Goal: Answer question/provide support: Share knowledge or assist other users

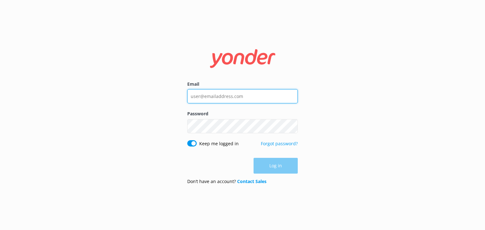
click at [225, 96] on input "Email" at bounding box center [242, 96] width 110 height 14
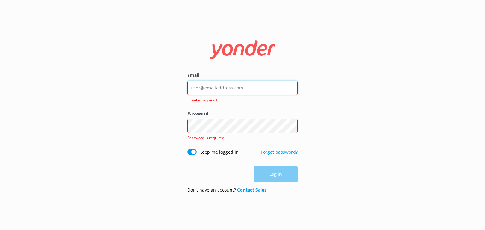
type input "[EMAIL_ADDRESS][DOMAIN_NAME]"
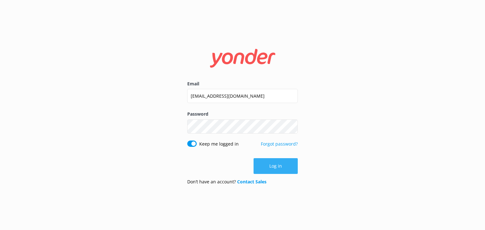
click at [271, 163] on button "Log in" at bounding box center [275, 166] width 44 height 16
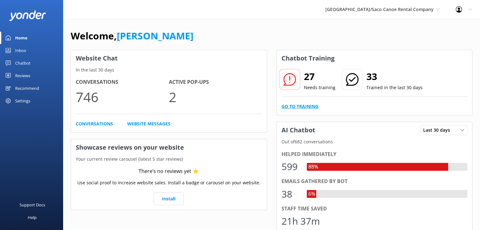
click at [302, 105] on link "Go to Training" at bounding box center [299, 106] width 37 height 7
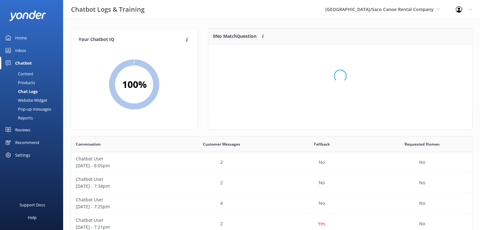
scroll to position [74, 259]
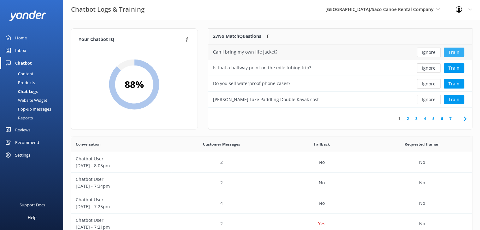
click at [453, 51] on button "Train" at bounding box center [454, 52] width 21 height 9
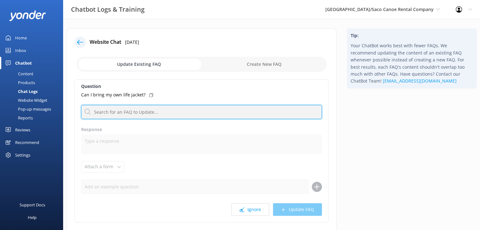
click at [168, 115] on input "text" at bounding box center [201, 112] width 241 height 14
click at [168, 115] on input "l" at bounding box center [201, 112] width 241 height 14
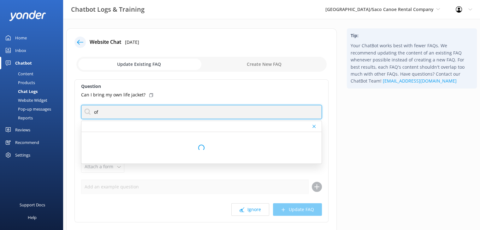
type input "o"
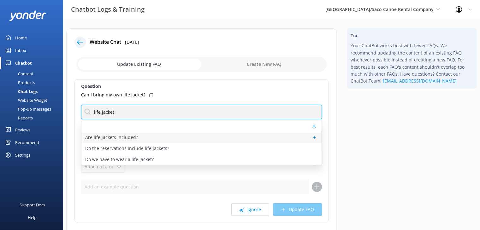
type input "life jacket"
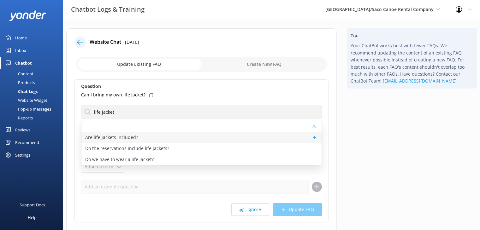
click at [118, 138] on p "Are life jackets included?" at bounding box center [111, 137] width 53 height 7
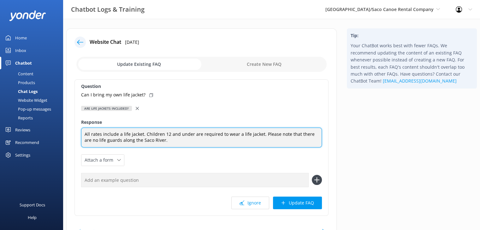
click at [162, 143] on textarea "All rates include a life jacket. Children 12 and under are required to wear a l…" at bounding box center [201, 138] width 241 height 20
type textarea "All rates include a life jacket. Children 12 and under are required to wear a l…"
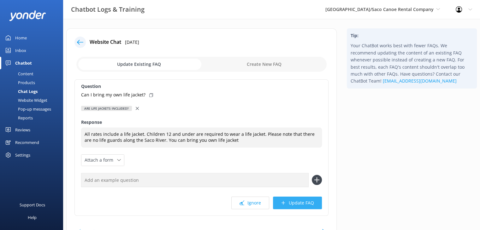
click at [287, 202] on button "Update FAQ" at bounding box center [297, 203] width 49 height 13
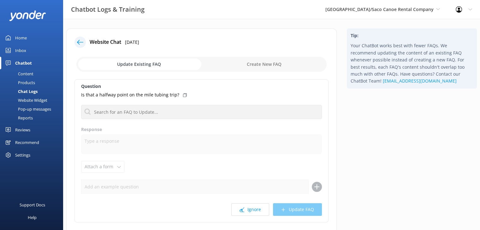
click at [82, 44] on icon at bounding box center [80, 42] width 6 height 6
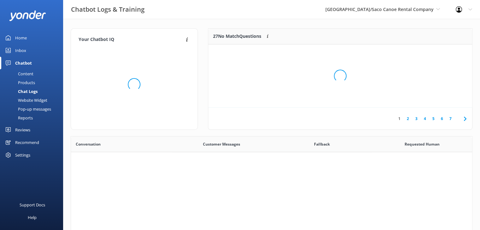
scroll to position [216, 396]
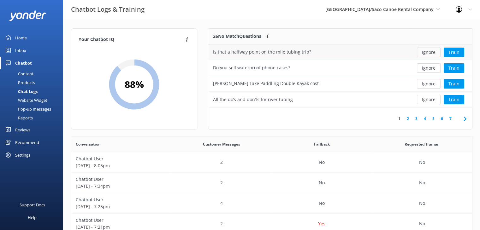
click at [427, 51] on button "Ignore" at bounding box center [429, 52] width 24 height 9
click at [455, 48] on button "Train" at bounding box center [454, 52] width 21 height 9
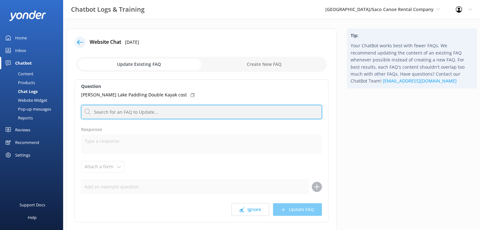
click at [167, 109] on input "text" at bounding box center [201, 112] width 241 height 14
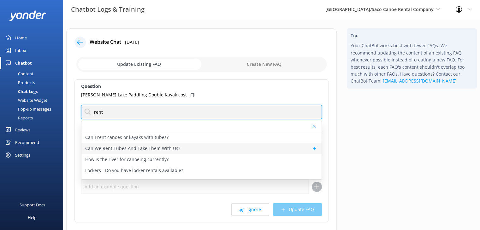
type input "rent"
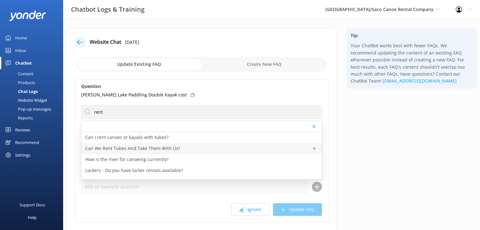
click at [145, 148] on p "Can We Rent Tubes And Take Them With Us?" at bounding box center [132, 148] width 95 height 7
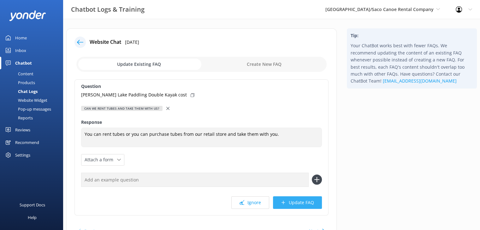
click at [291, 203] on button "Update FAQ" at bounding box center [297, 203] width 49 height 13
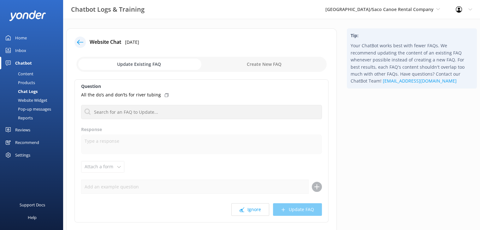
click at [80, 41] on icon at bounding box center [80, 42] width 6 height 6
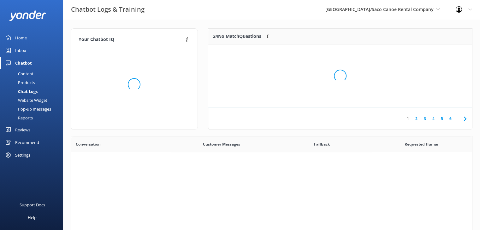
scroll to position [216, 396]
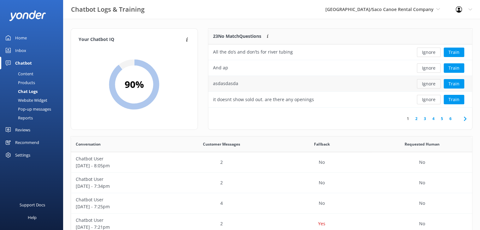
click at [434, 79] on button "Ignore" at bounding box center [429, 83] width 24 height 9
click at [430, 72] on button "Ignore" at bounding box center [429, 67] width 24 height 9
click at [424, 54] on button "Ignore" at bounding box center [429, 52] width 24 height 9
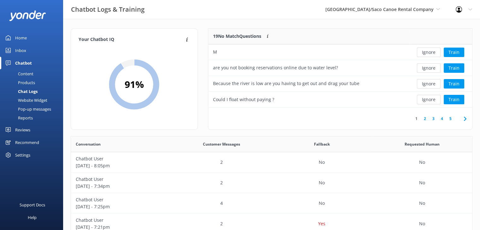
click at [424, 54] on button "Ignore" at bounding box center [429, 52] width 24 height 9
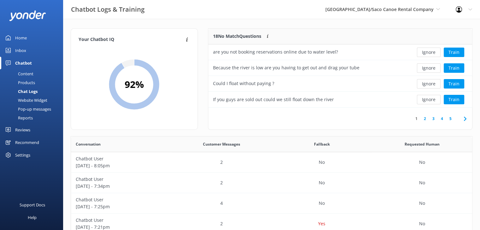
click at [424, 54] on button "Ignore" at bounding box center [429, 52] width 24 height 9
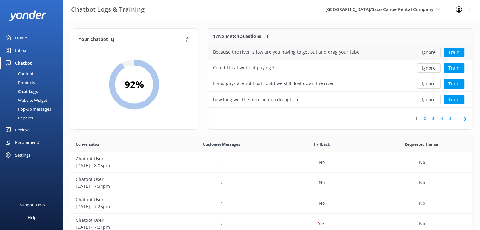
click at [430, 55] on button "Ignore" at bounding box center [429, 52] width 24 height 9
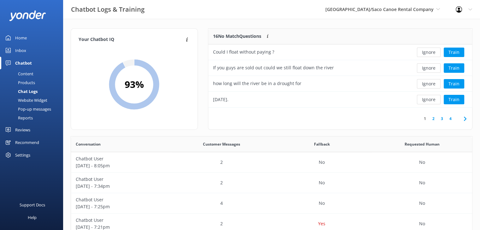
click at [430, 55] on button "Ignore" at bounding box center [429, 52] width 24 height 9
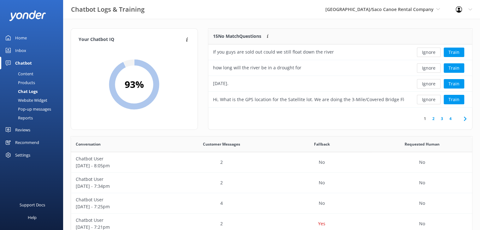
click at [430, 55] on button "Ignore" at bounding box center [429, 52] width 24 height 9
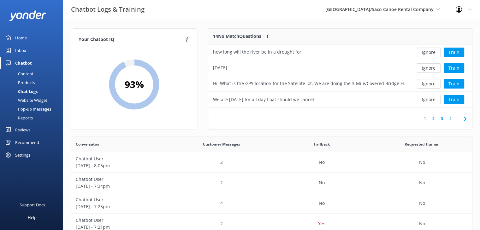
click at [430, 55] on button "Ignore" at bounding box center [429, 52] width 24 height 9
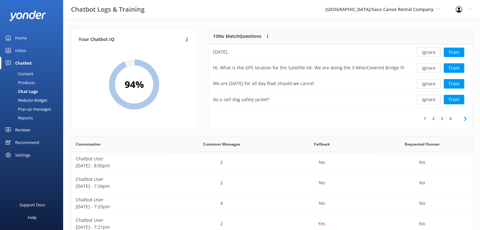
click at [430, 55] on button "Ignore" at bounding box center [429, 52] width 24 height 9
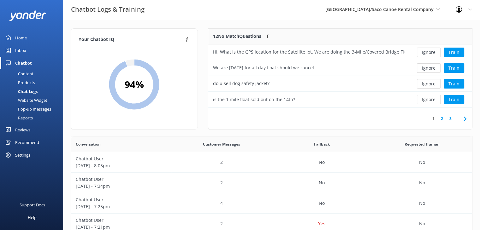
click at [430, 55] on button "Ignore" at bounding box center [429, 52] width 24 height 9
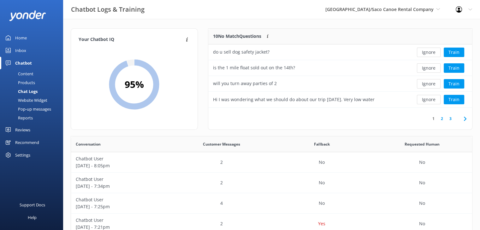
click at [430, 55] on button "Ignore" at bounding box center [429, 52] width 24 height 9
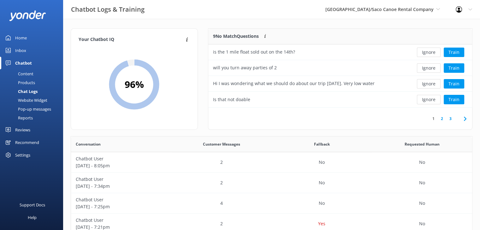
click at [430, 55] on button "Ignore" at bounding box center [429, 52] width 24 height 9
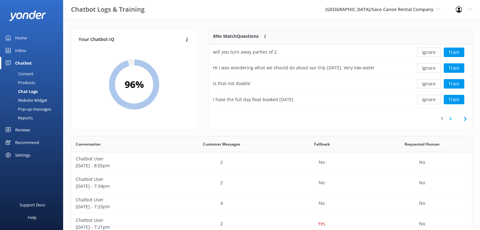
click at [430, 55] on button "Ignore" at bounding box center [429, 52] width 24 height 9
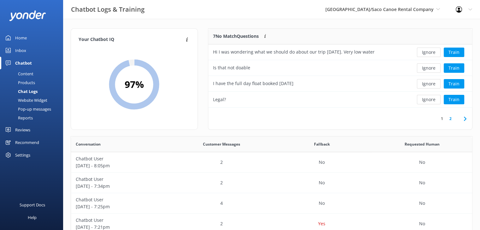
click at [430, 55] on button "Ignore" at bounding box center [429, 52] width 24 height 9
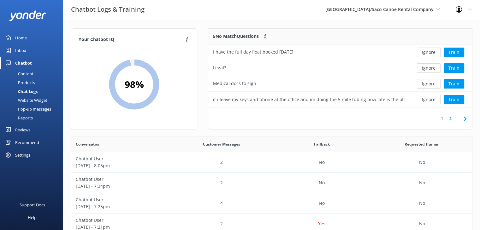
click at [430, 55] on button "Ignore" at bounding box center [429, 52] width 24 height 9
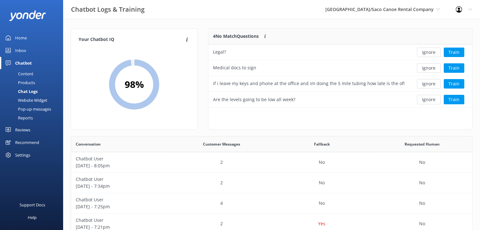
click at [430, 55] on button "Ignore" at bounding box center [429, 52] width 24 height 9
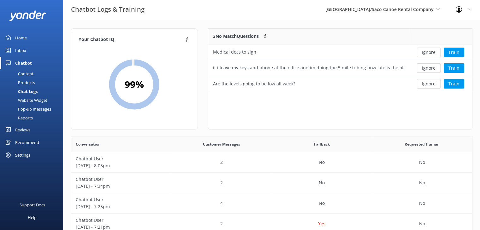
scroll to position [5, 5]
click at [430, 55] on button "Ignore" at bounding box center [429, 52] width 24 height 9
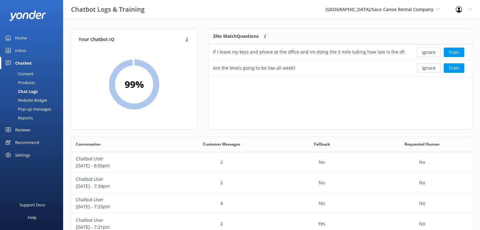
scroll to position [43, 259]
click at [452, 53] on button "Train" at bounding box center [454, 52] width 21 height 9
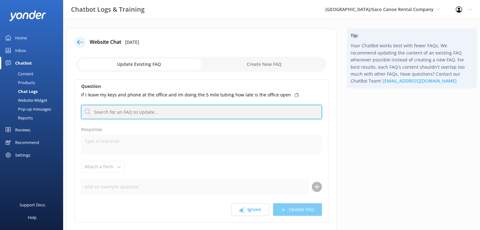
click at [151, 112] on input "text" at bounding box center [201, 112] width 241 height 14
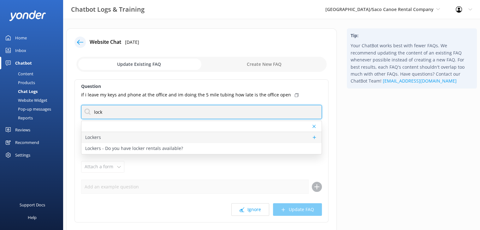
type input "lock"
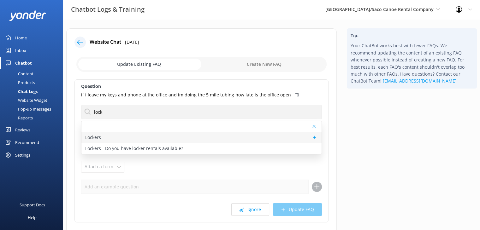
click at [131, 136] on div "Lockers" at bounding box center [201, 137] width 240 height 11
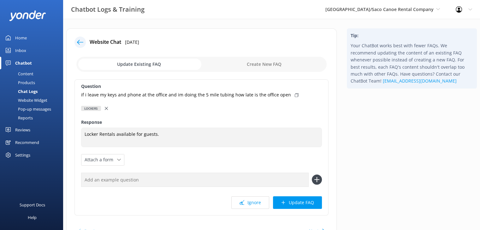
click at [298, 210] on div "Question if i leave my keys and phone at the office and im doing the 5 mile tub…" at bounding box center [201, 147] width 254 height 136
click at [300, 204] on button "Update FAQ" at bounding box center [297, 203] width 49 height 13
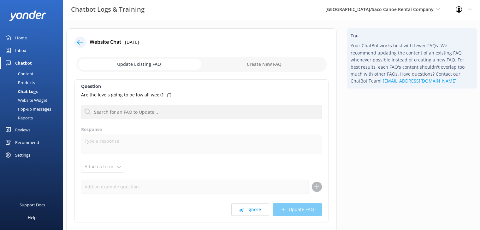
click at [80, 43] on icon at bounding box center [80, 42] width 6 height 6
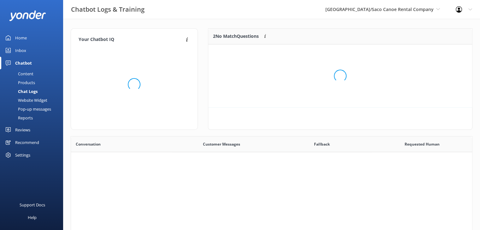
scroll to position [5, 5]
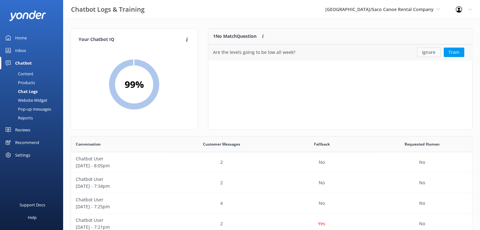
click at [425, 55] on button "Ignore" at bounding box center [429, 52] width 24 height 9
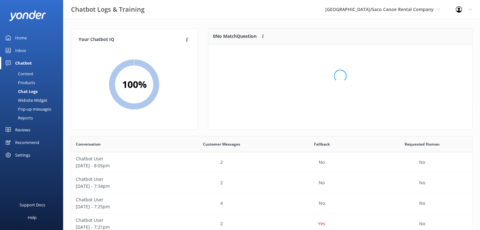
scroll to position [74, 259]
